Goal: Task Accomplishment & Management: Complete application form

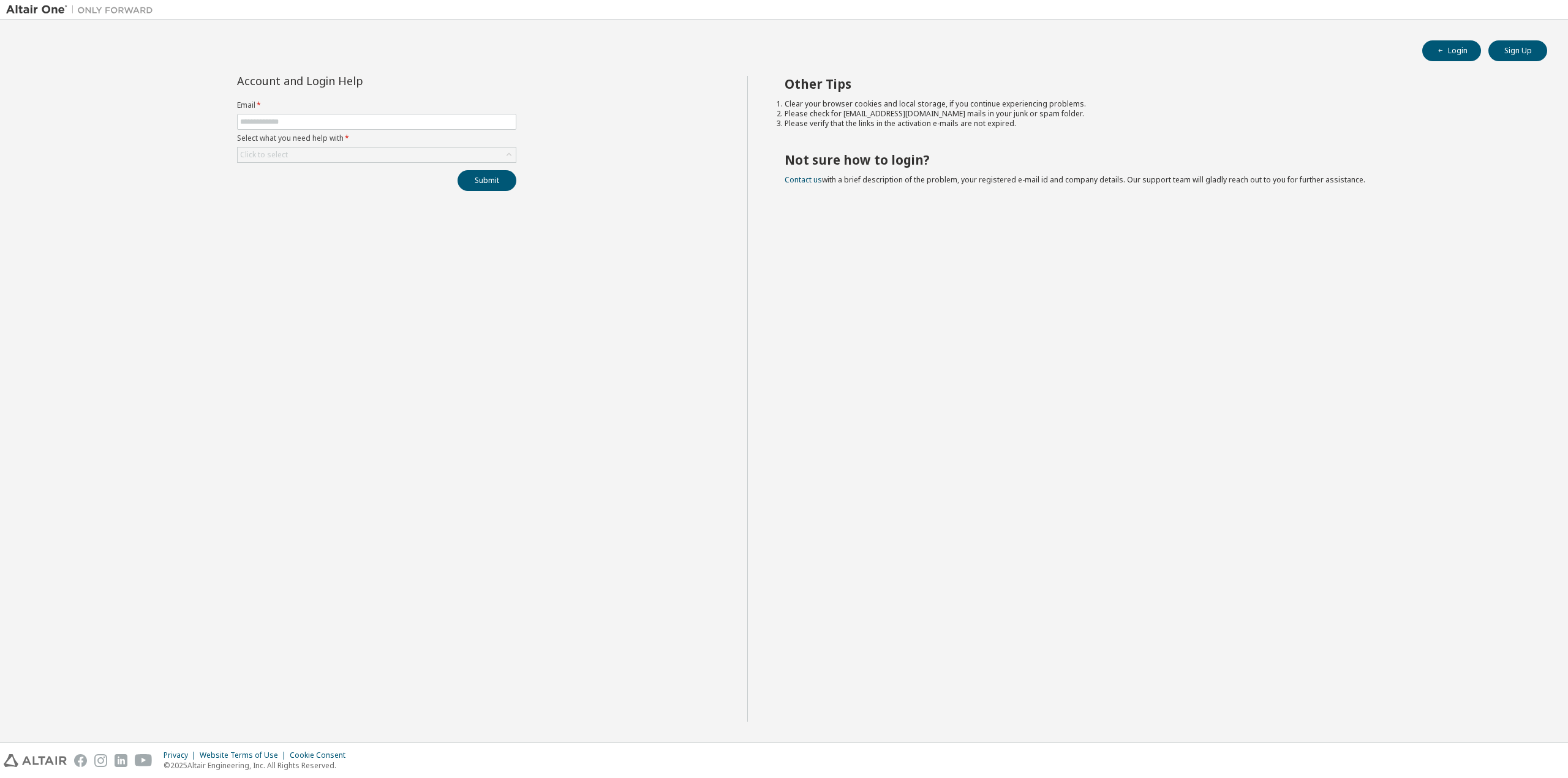
click at [258, 114] on span at bounding box center [376, 122] width 279 height 16
click at [262, 124] on input "text" at bounding box center [376, 122] width 273 height 10
type input "**********"
click at [349, 148] on div "Click to select" at bounding box center [376, 155] width 278 height 15
click at [324, 187] on li "I forgot my password" at bounding box center [375, 189] width 276 height 16
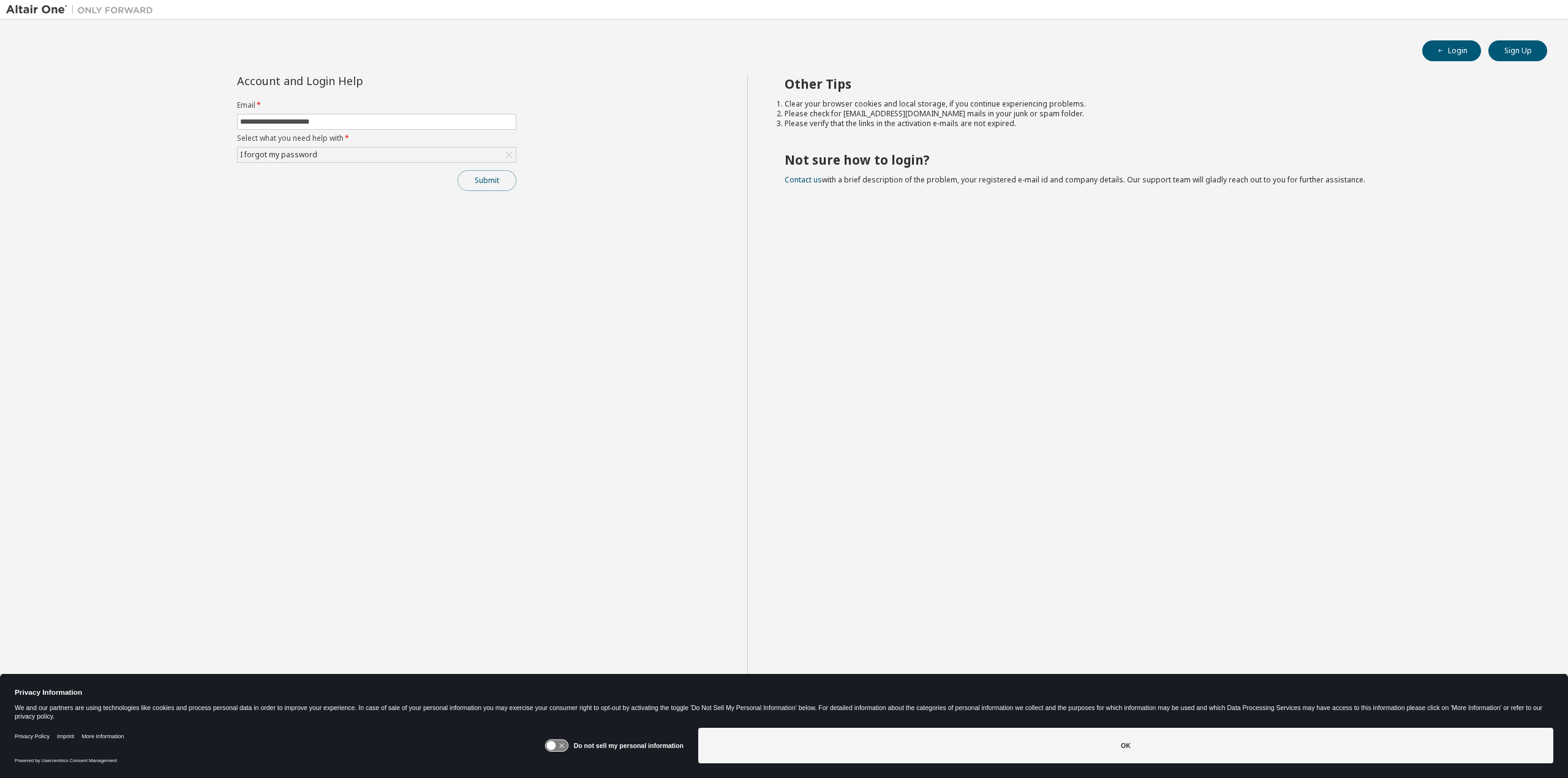
click at [495, 179] on button "Submit" at bounding box center [487, 181] width 59 height 21
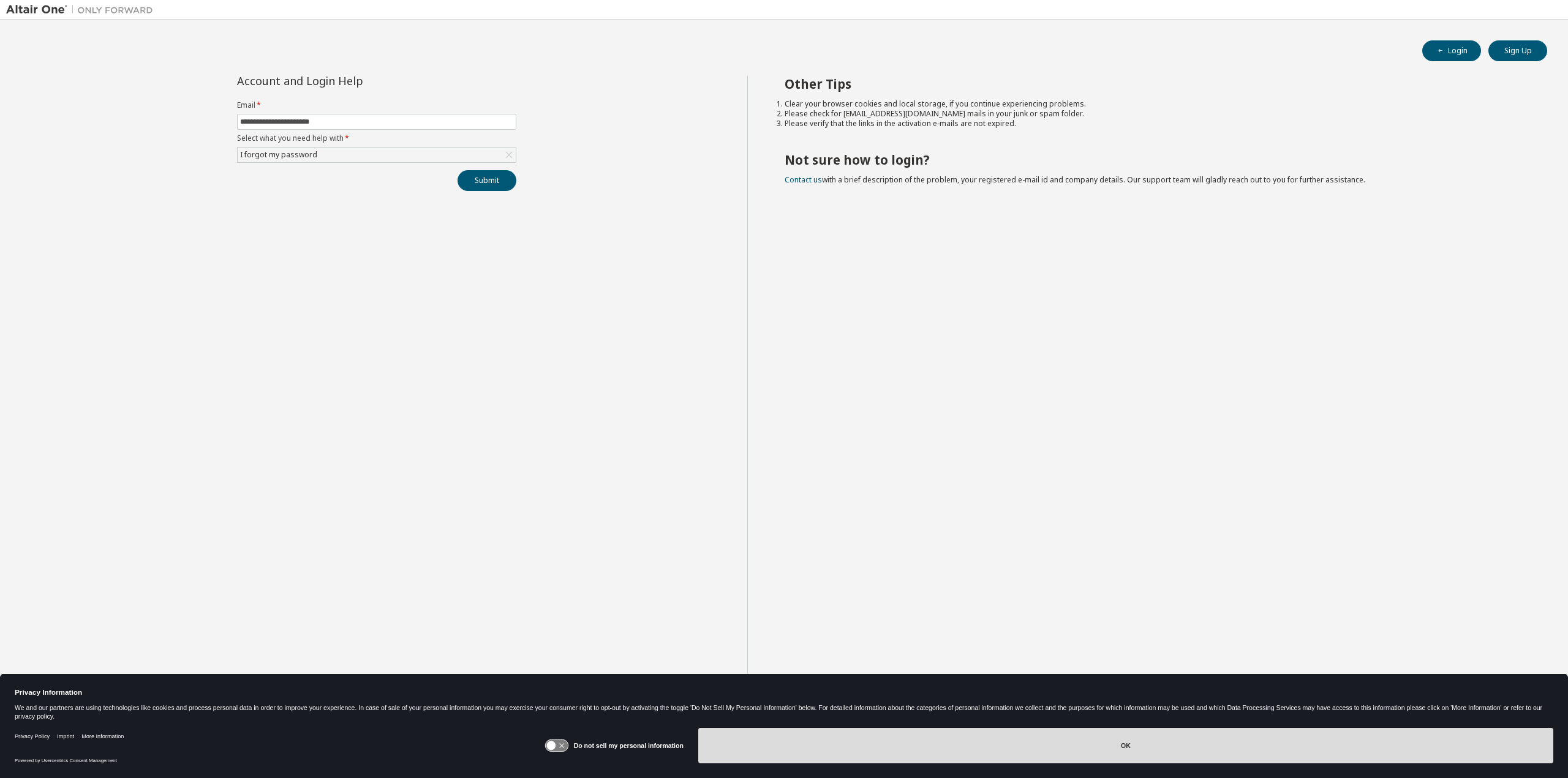
click at [1139, 744] on button "OK" at bounding box center [1125, 746] width 855 height 36
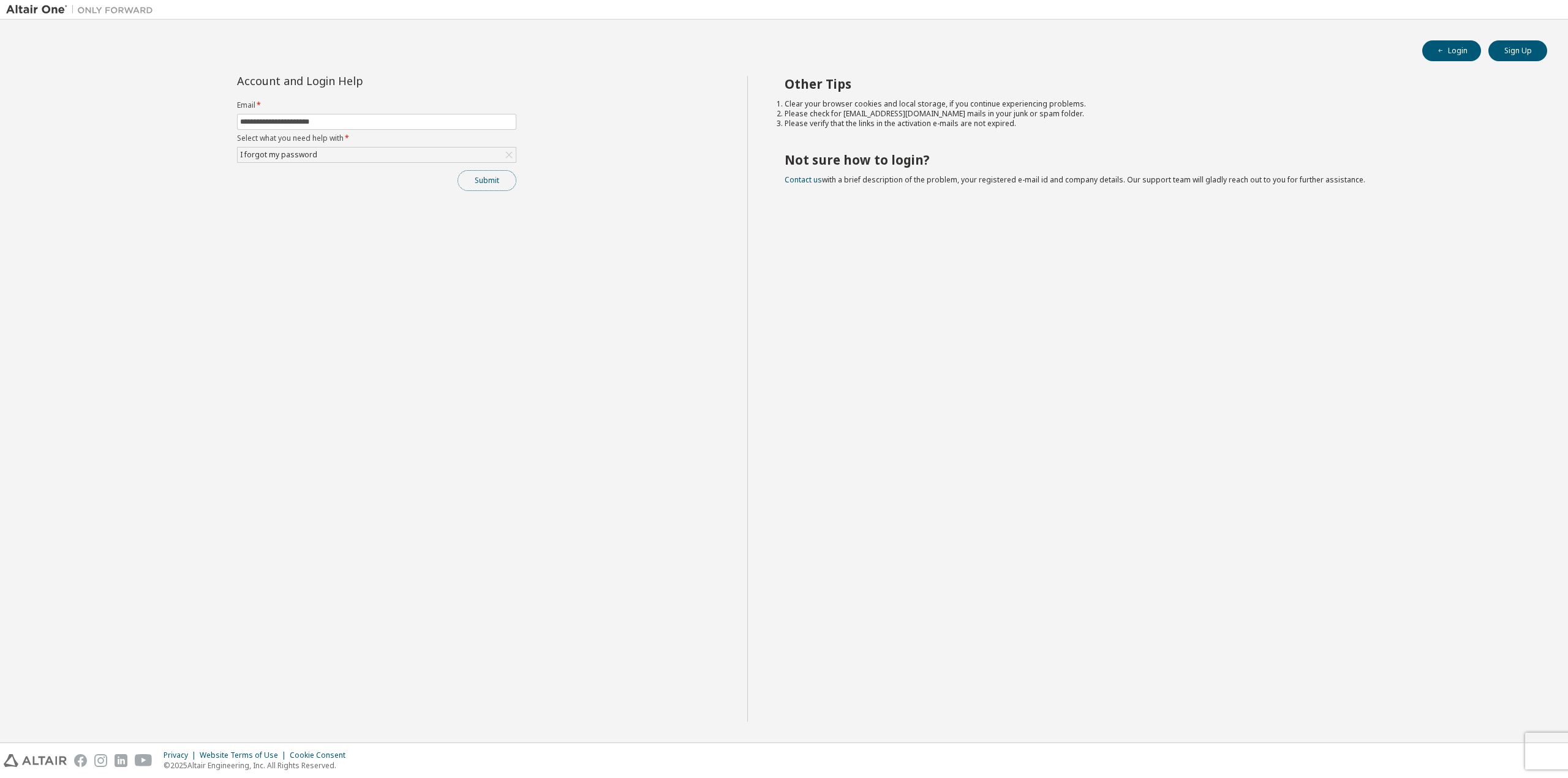
click at [499, 183] on button "Submit" at bounding box center [487, 181] width 59 height 21
click at [295, 122] on input "text" at bounding box center [376, 122] width 273 height 10
type input "**********"
click at [310, 154] on div "Click to select" at bounding box center [376, 155] width 278 height 15
click at [300, 187] on li "I forgot my password" at bounding box center [375, 189] width 276 height 16
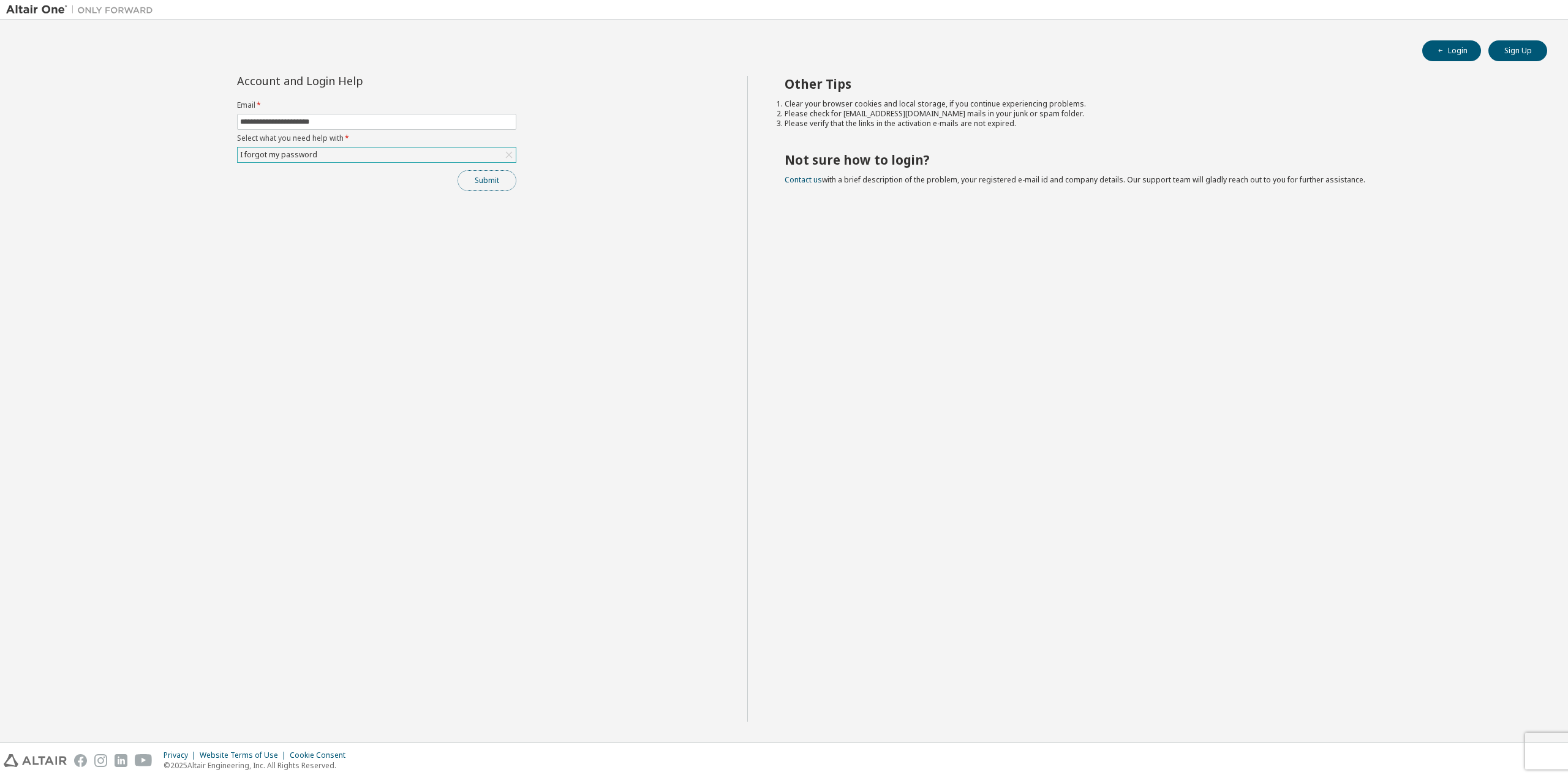
click at [481, 182] on button "Submit" at bounding box center [487, 181] width 59 height 21
click at [486, 175] on button "Submit" at bounding box center [487, 181] width 59 height 21
click at [1541, 699] on icon "button" at bounding box center [1542, 699] width 7 height 7
click at [1539, 744] on icon "button" at bounding box center [1542, 744] width 7 height 7
click at [376, 158] on div "I forgot my password" at bounding box center [376, 155] width 278 height 15
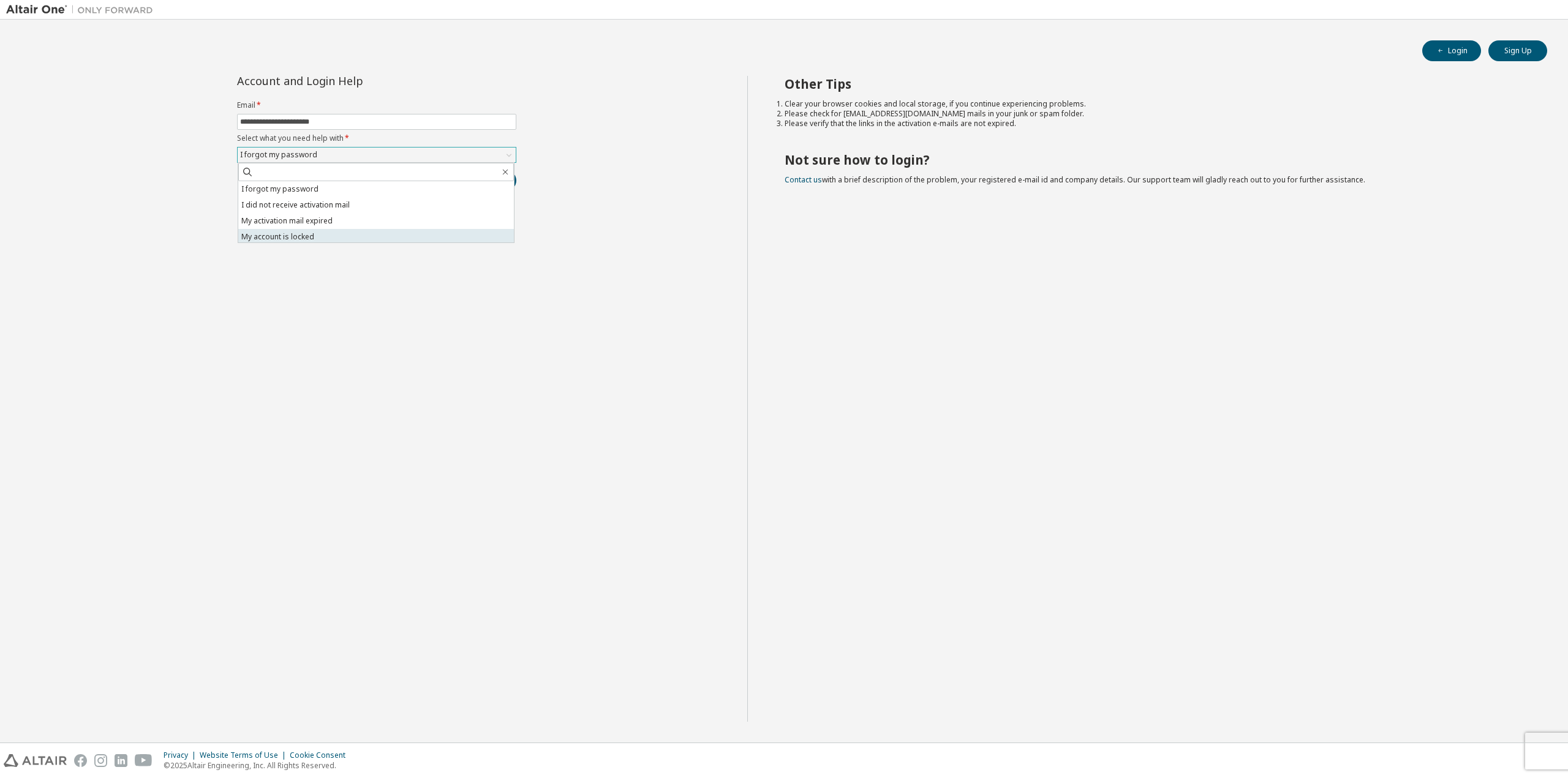
click at [327, 231] on li "My account is locked" at bounding box center [375, 236] width 276 height 16
click at [485, 182] on button "Submit" at bounding box center [487, 181] width 59 height 21
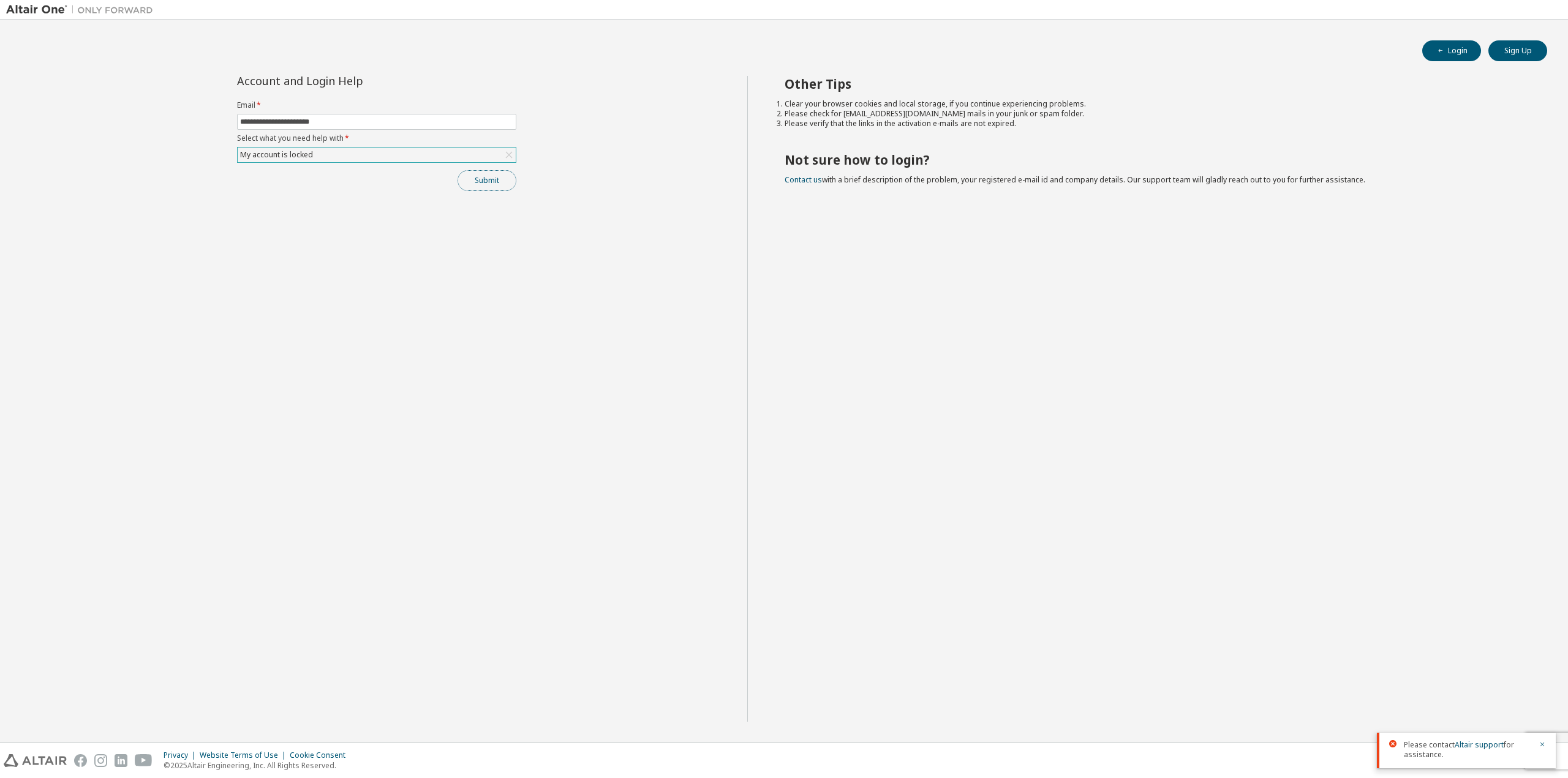
click at [490, 181] on button "Submit" at bounding box center [487, 181] width 59 height 21
click at [1539, 699] on icon "button" at bounding box center [1542, 699] width 7 height 7
click at [1542, 744] on icon "button" at bounding box center [1542, 744] width 7 height 7
click at [326, 342] on div "**********" at bounding box center [376, 398] width 741 height 646
click at [285, 122] on input "text" at bounding box center [376, 122] width 273 height 10
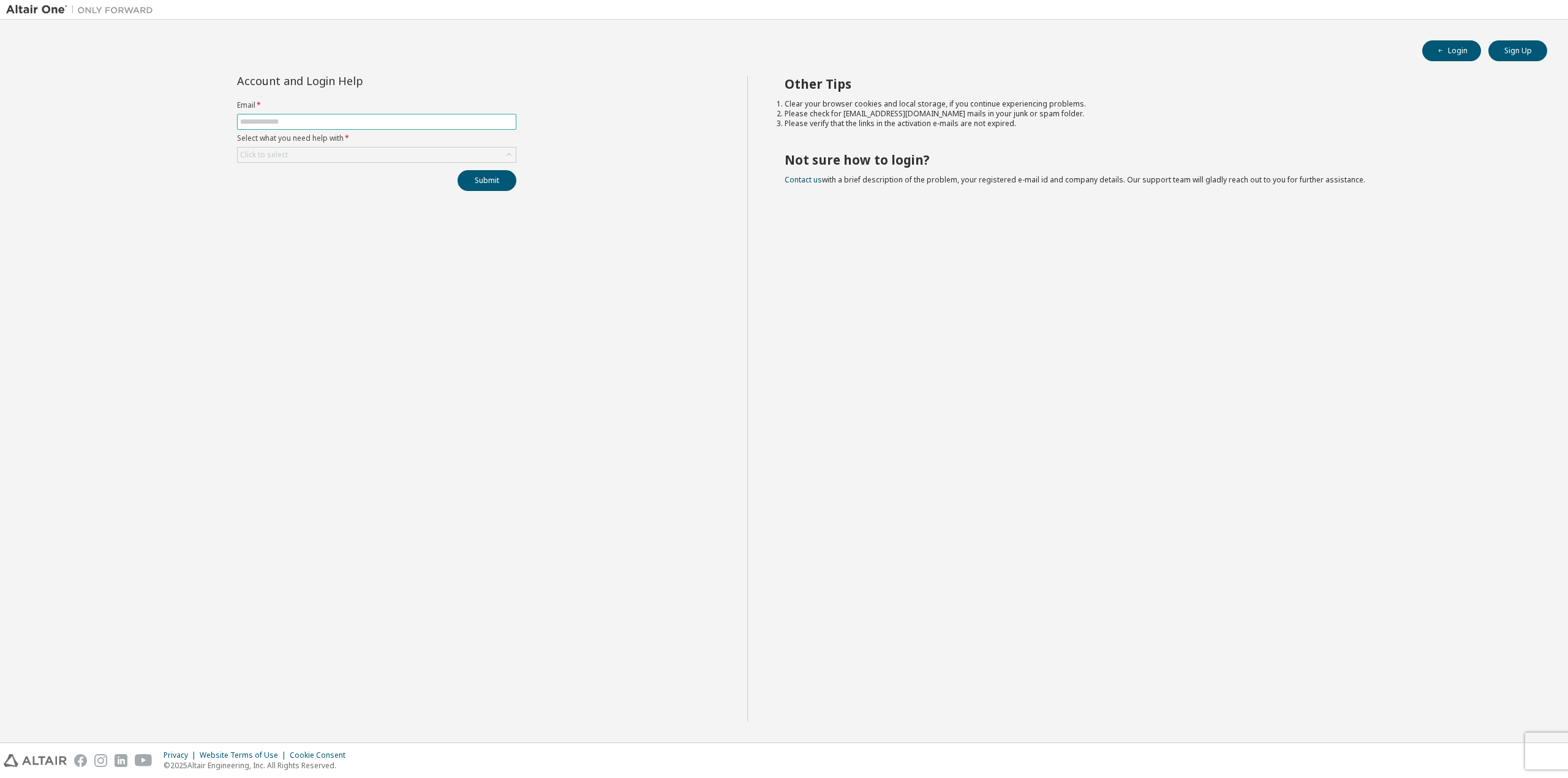
type input "**********"
click at [290, 150] on div "Click to select" at bounding box center [376, 155] width 278 height 15
click at [288, 191] on li "I forgot my password" at bounding box center [375, 189] width 276 height 16
click at [490, 180] on button "Submit" at bounding box center [487, 181] width 59 height 21
click at [1470, 742] on link "Altair support" at bounding box center [1479, 744] width 49 height 10
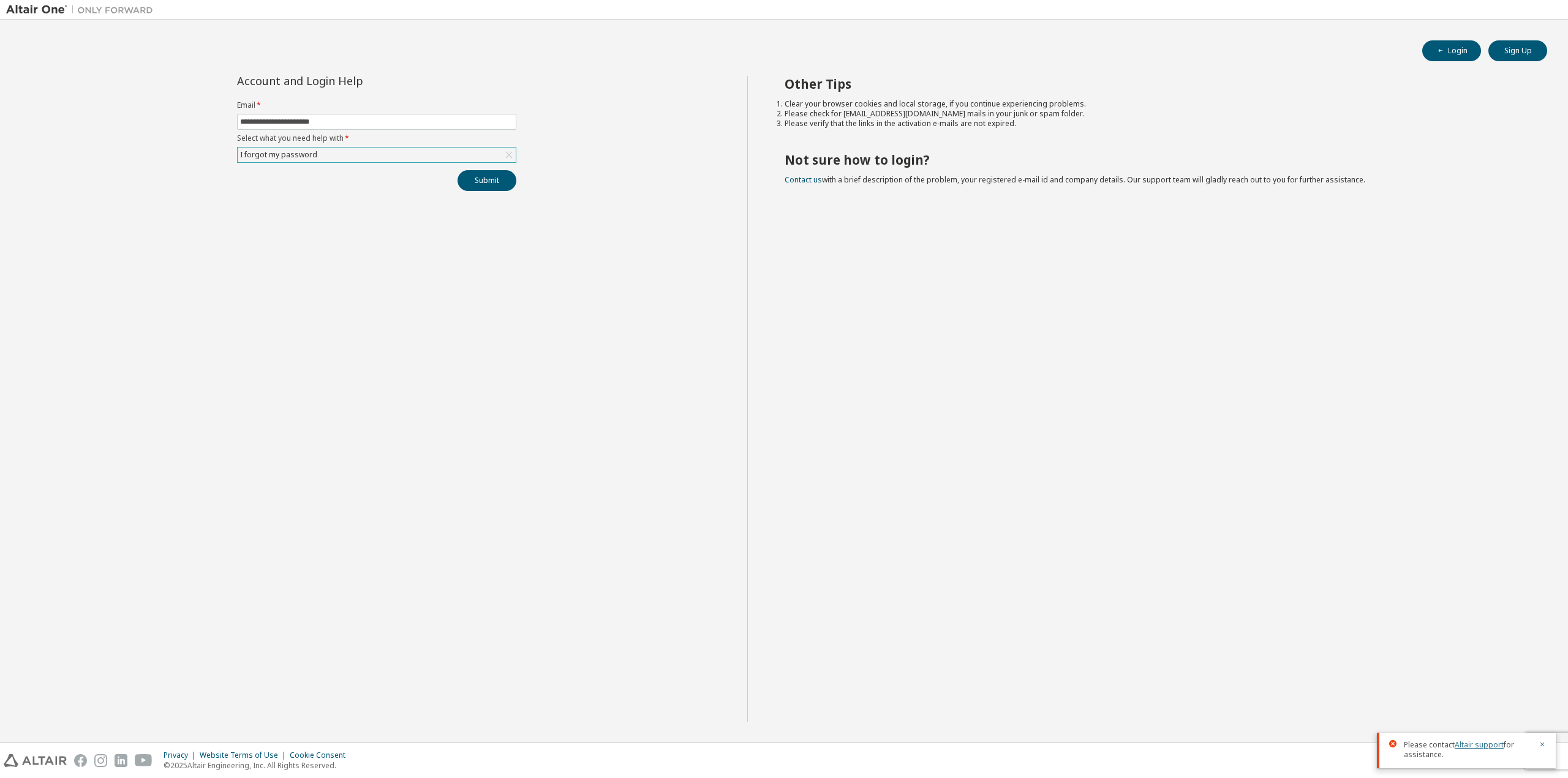
click at [1476, 744] on link "Altair support" at bounding box center [1479, 744] width 49 height 10
click at [317, 113] on form "Email * Select what you need help with * Click to select" at bounding box center [376, 132] width 279 height 63
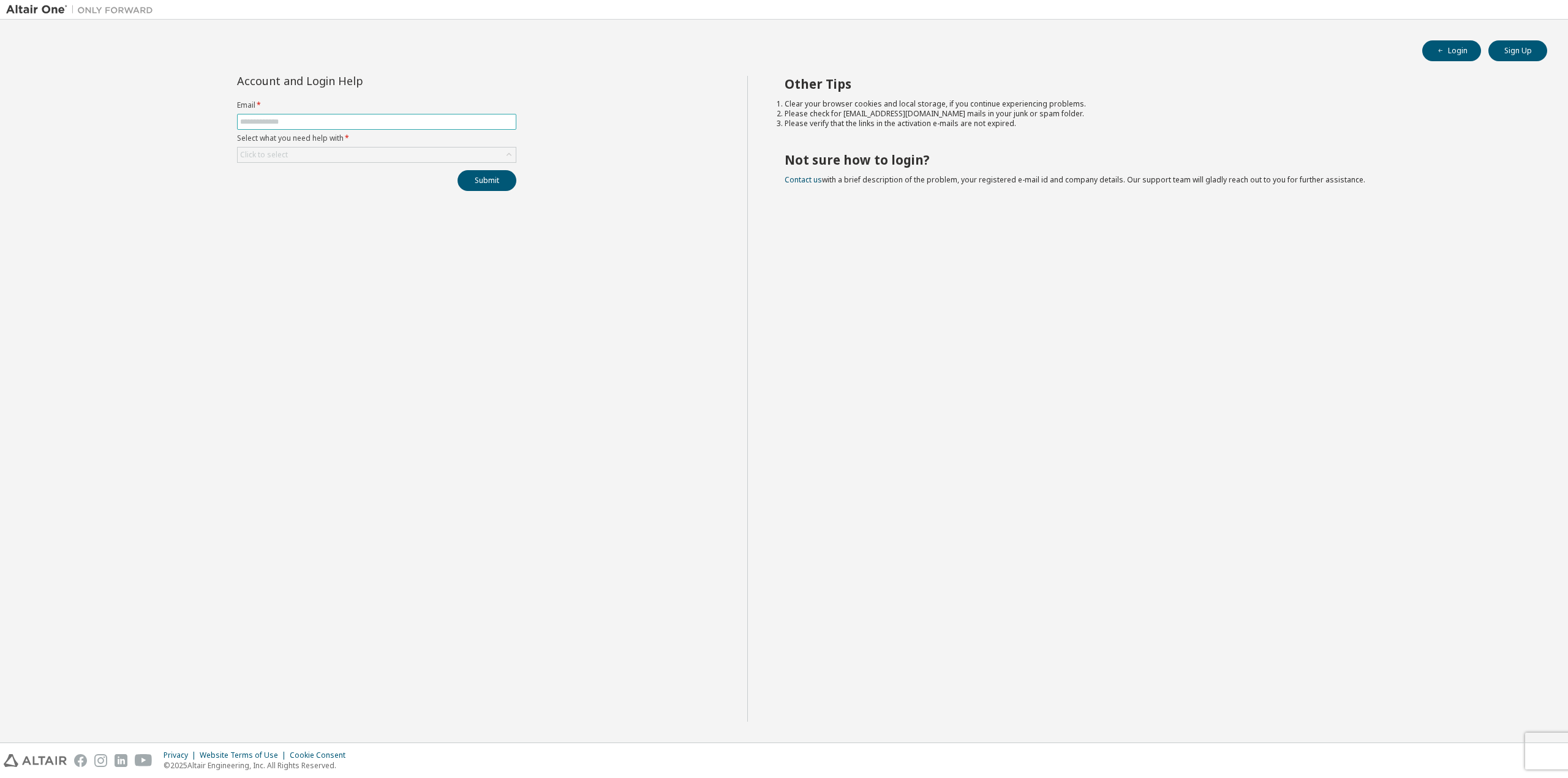
click at [318, 127] on span at bounding box center [376, 122] width 279 height 16
click at [315, 121] on input "text" at bounding box center [376, 122] width 273 height 10
type input "**********"
click at [309, 152] on div "Click to select" at bounding box center [376, 155] width 278 height 15
click at [291, 189] on li "I forgot my password" at bounding box center [375, 189] width 276 height 16
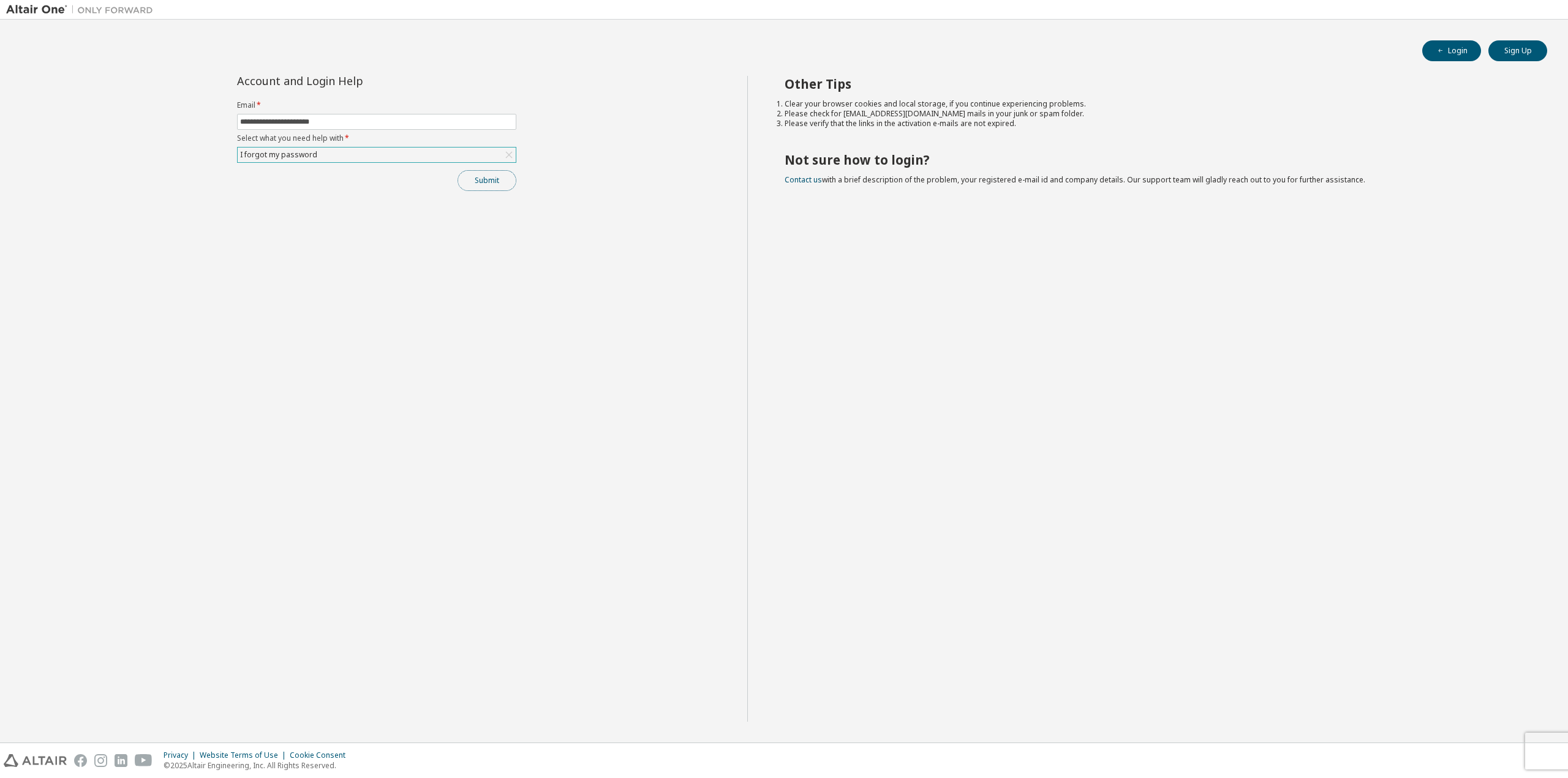
click at [481, 178] on button "Submit" at bounding box center [487, 181] width 59 height 21
click at [1540, 740] on icon "button" at bounding box center [1542, 744] width 7 height 7
